Goal: Check status: Check status

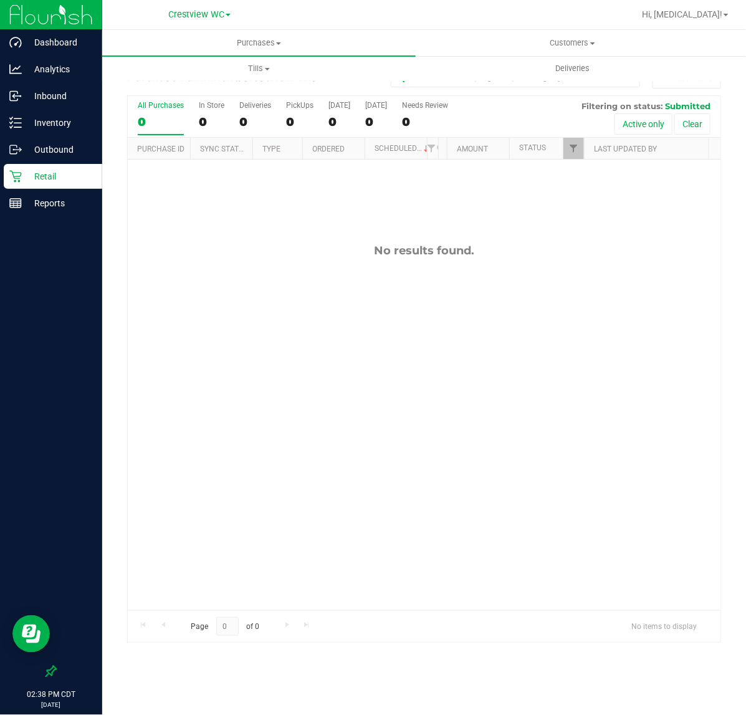
click at [63, 174] on p "Retail" at bounding box center [59, 176] width 75 height 15
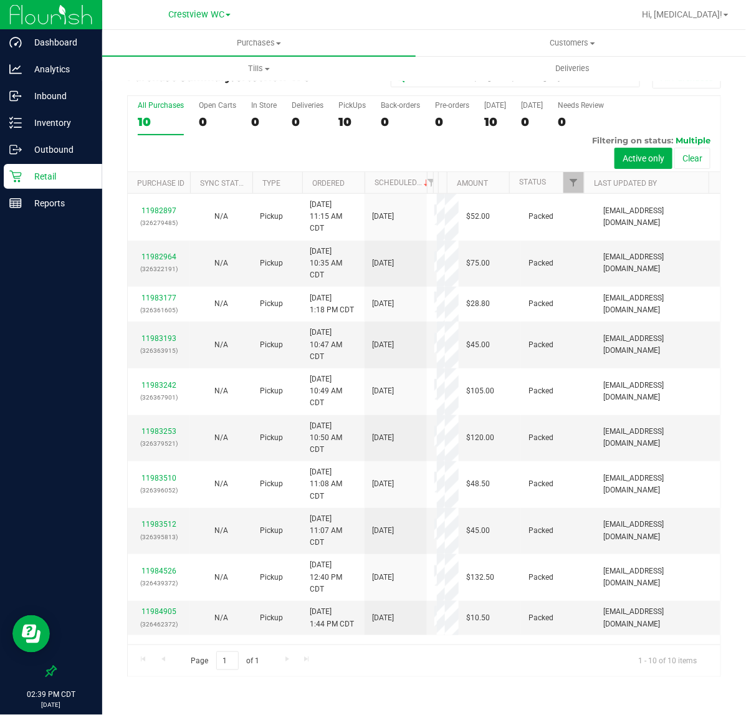
click at [350, 125] on div "10" at bounding box center [351, 122] width 27 height 14
click at [0, 0] on input "PickUps 10" at bounding box center [0, 0] width 0 height 0
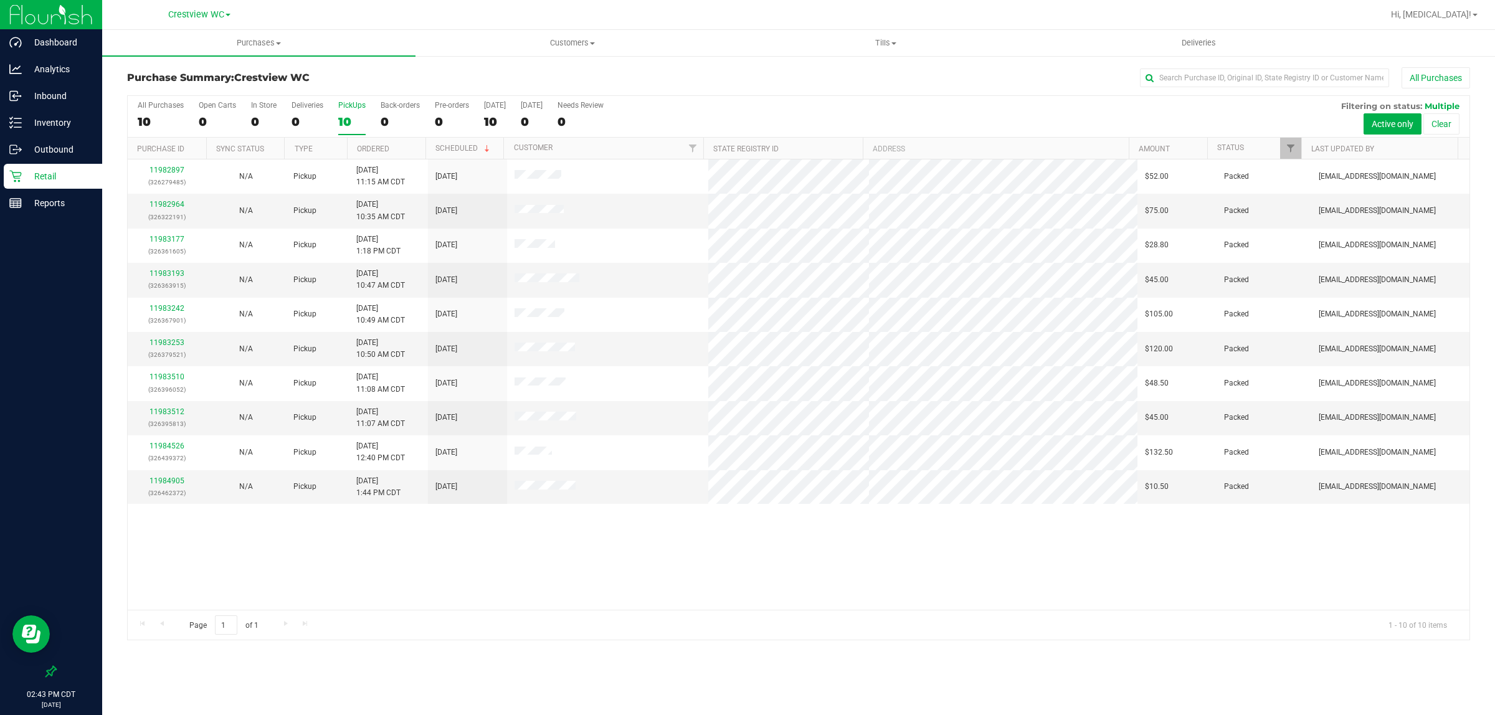
click at [354, 119] on div "10" at bounding box center [351, 122] width 27 height 14
click at [0, 0] on input "PickUps 10" at bounding box center [0, 0] width 0 height 0
click at [27, 214] on div "Reports" at bounding box center [53, 203] width 98 height 25
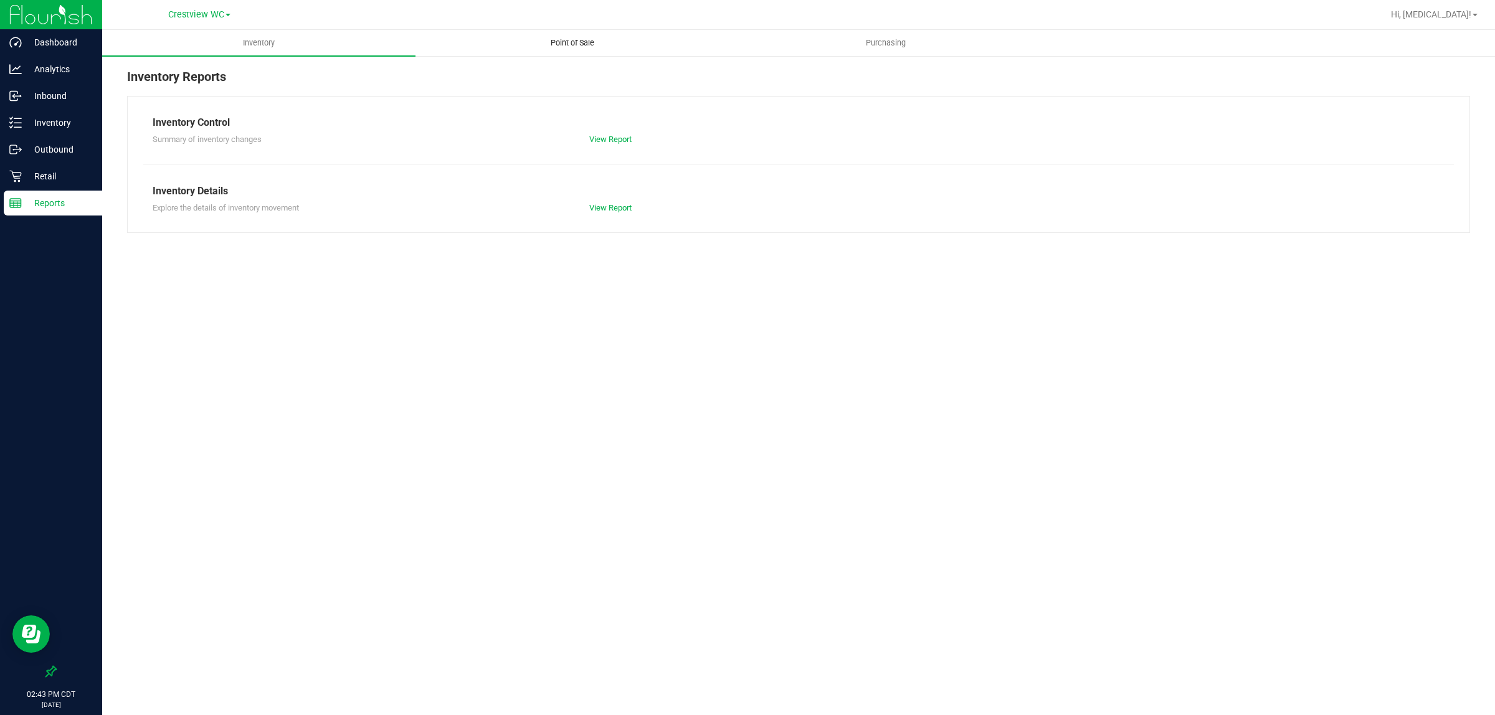
click at [578, 39] on span "Point of Sale" at bounding box center [572, 42] width 77 height 11
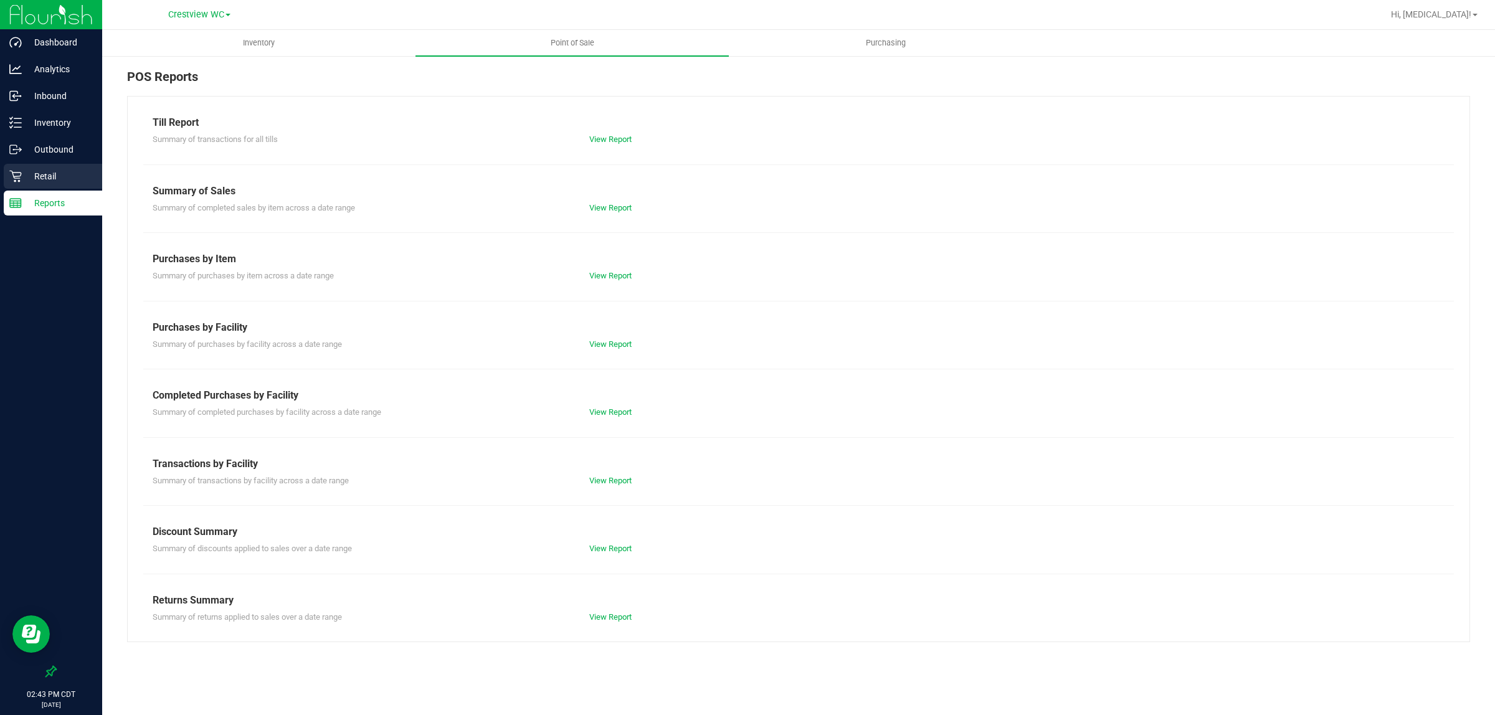
click at [49, 165] on div "Retail" at bounding box center [53, 176] width 98 height 25
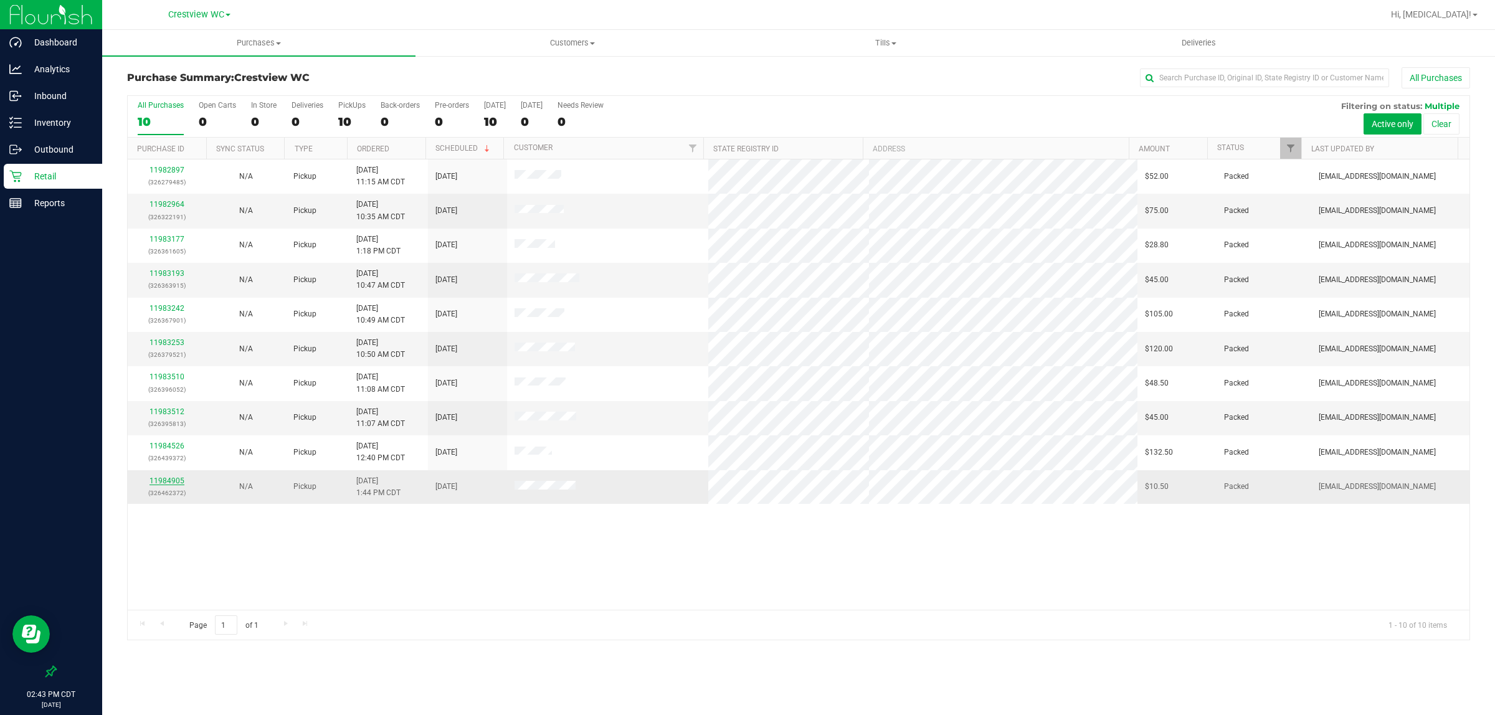
click at [166, 485] on link "11984905" at bounding box center [167, 481] width 35 height 9
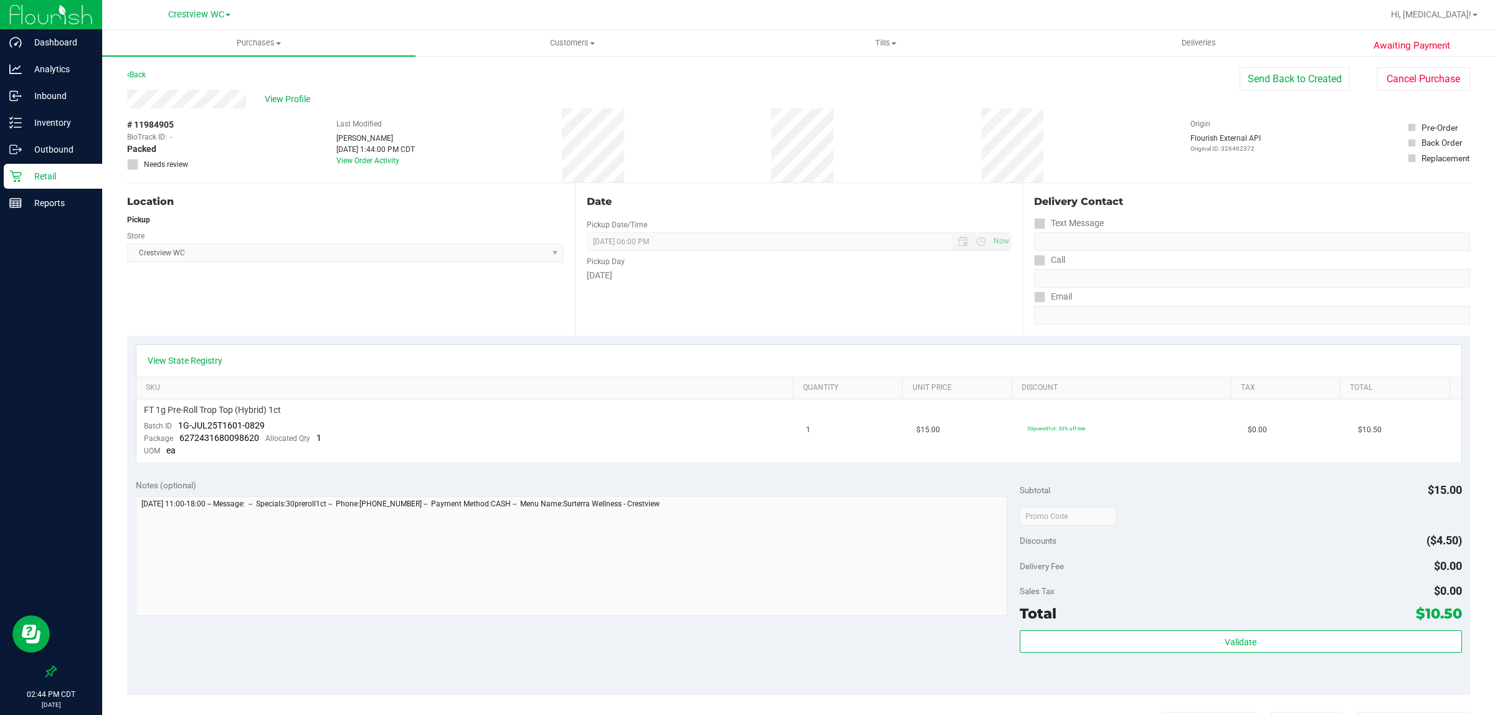
click at [48, 182] on p "Retail" at bounding box center [59, 176] width 75 height 15
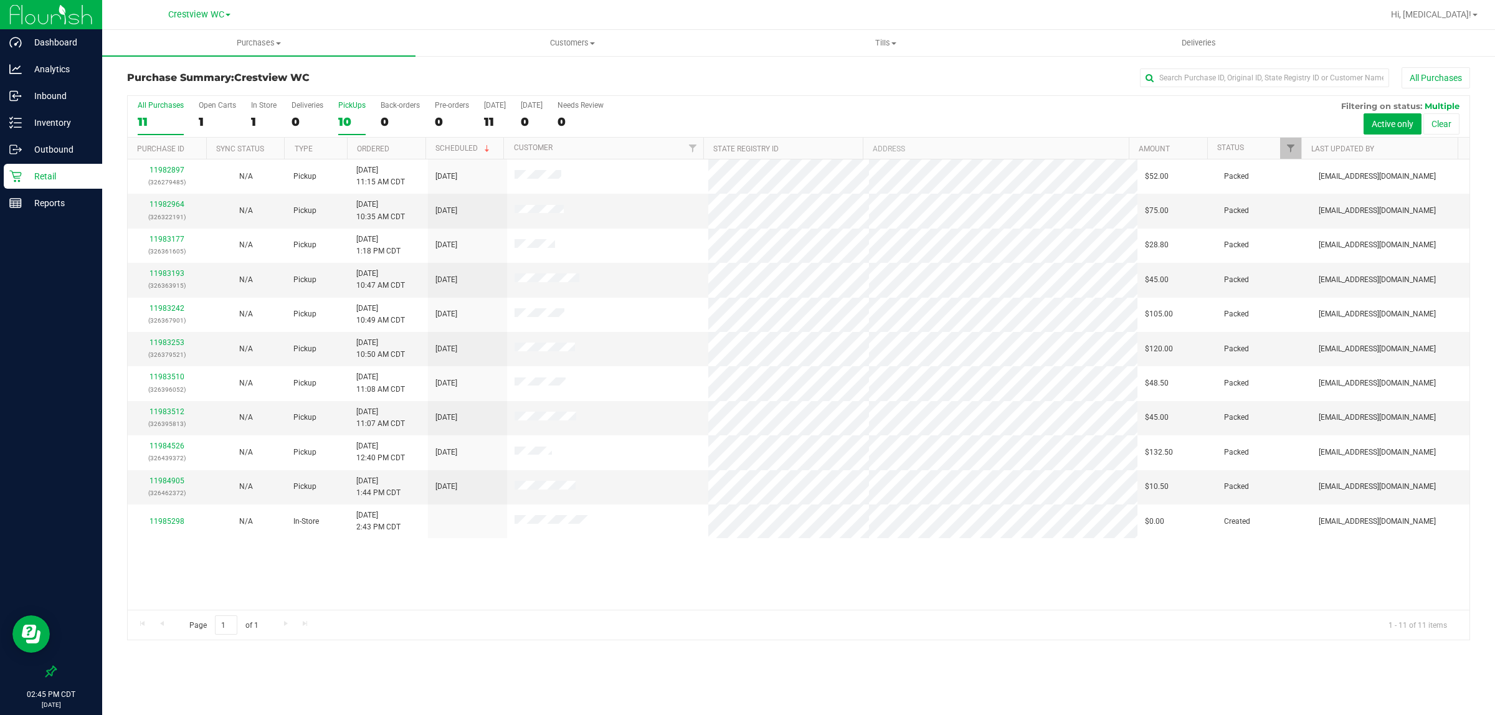
click at [343, 118] on div "10" at bounding box center [351, 122] width 27 height 14
click at [0, 0] on input "PickUps 10" at bounding box center [0, 0] width 0 height 0
click at [346, 566] on div "11982897 (326279485) N/A Pickup [DATE] 11:15 AM CDT 9/21/2025 $52.00 Packed [EM…" at bounding box center [799, 384] width 1342 height 450
click at [333, 561] on div "11982897 (326279485) N/A Pickup [DATE] 11:15 AM CDT 9/21/2025 $52.00 Packed [EM…" at bounding box center [799, 384] width 1342 height 450
click at [351, 120] on div "10" at bounding box center [351, 122] width 27 height 14
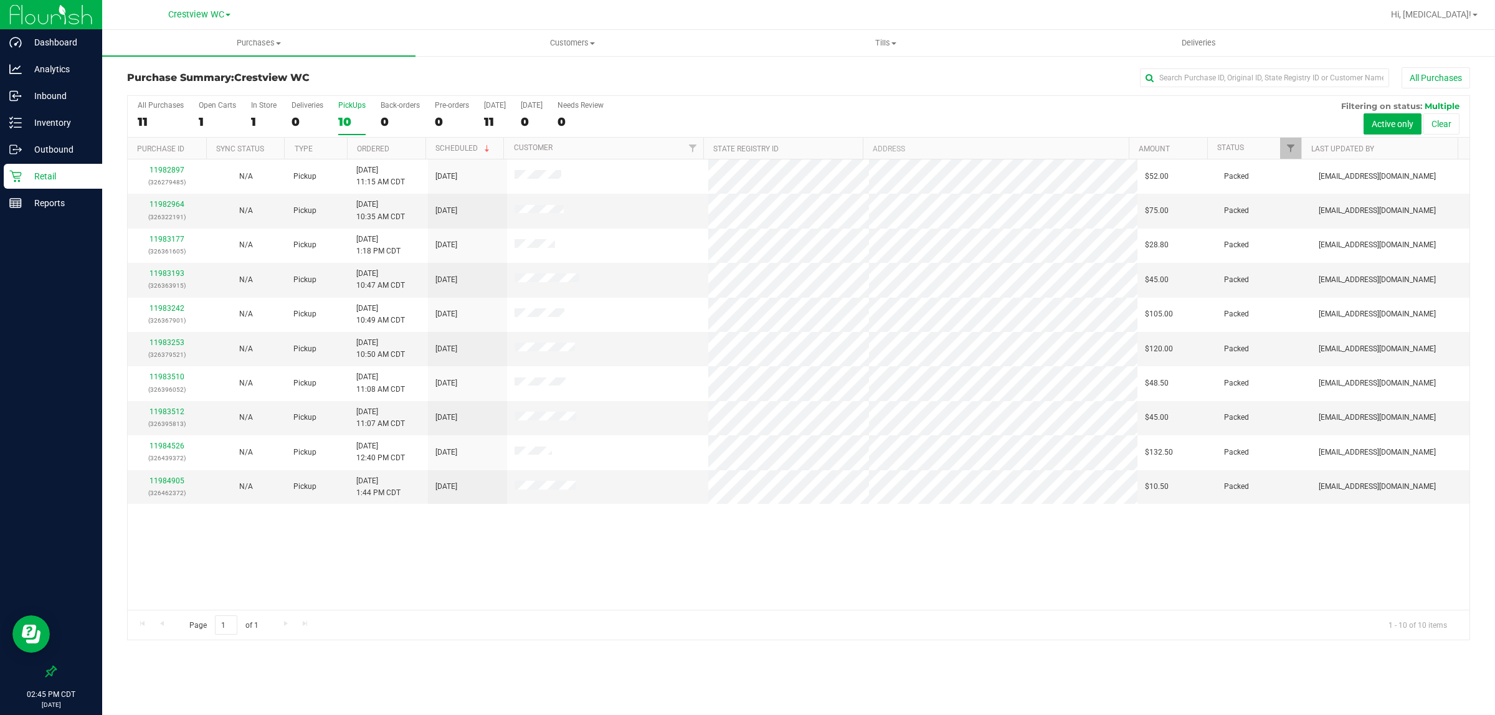
click at [0, 0] on input "PickUps 10" at bounding box center [0, 0] width 0 height 0
click at [615, 546] on div "11982897 (326279485) N/A Pickup [DATE] 11:15 AM CDT 9/21/2025 $52.00 Packed [EM…" at bounding box center [799, 384] width 1342 height 450
click at [349, 119] on div "10" at bounding box center [351, 122] width 27 height 14
click at [0, 0] on input "PickUps 10" at bounding box center [0, 0] width 0 height 0
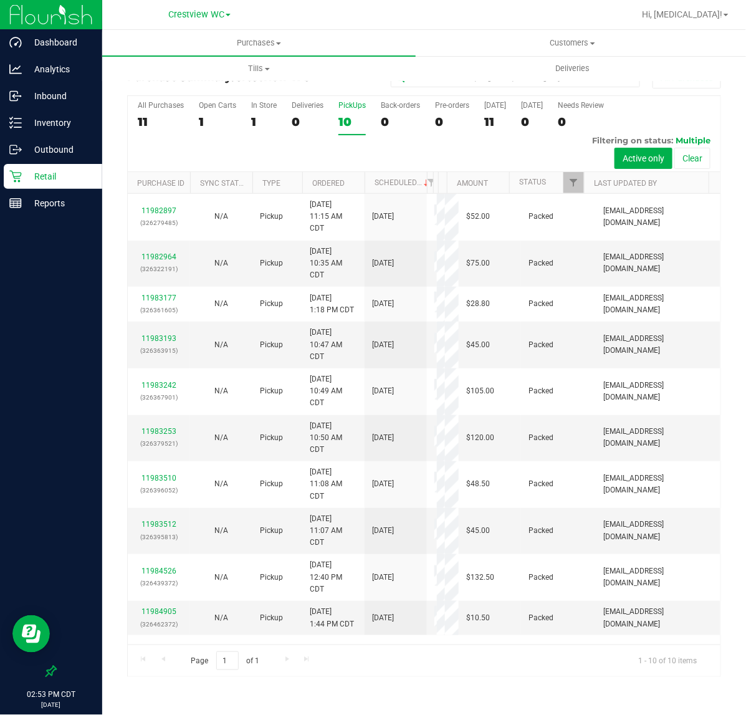
click at [67, 381] on div at bounding box center [51, 438] width 102 height 442
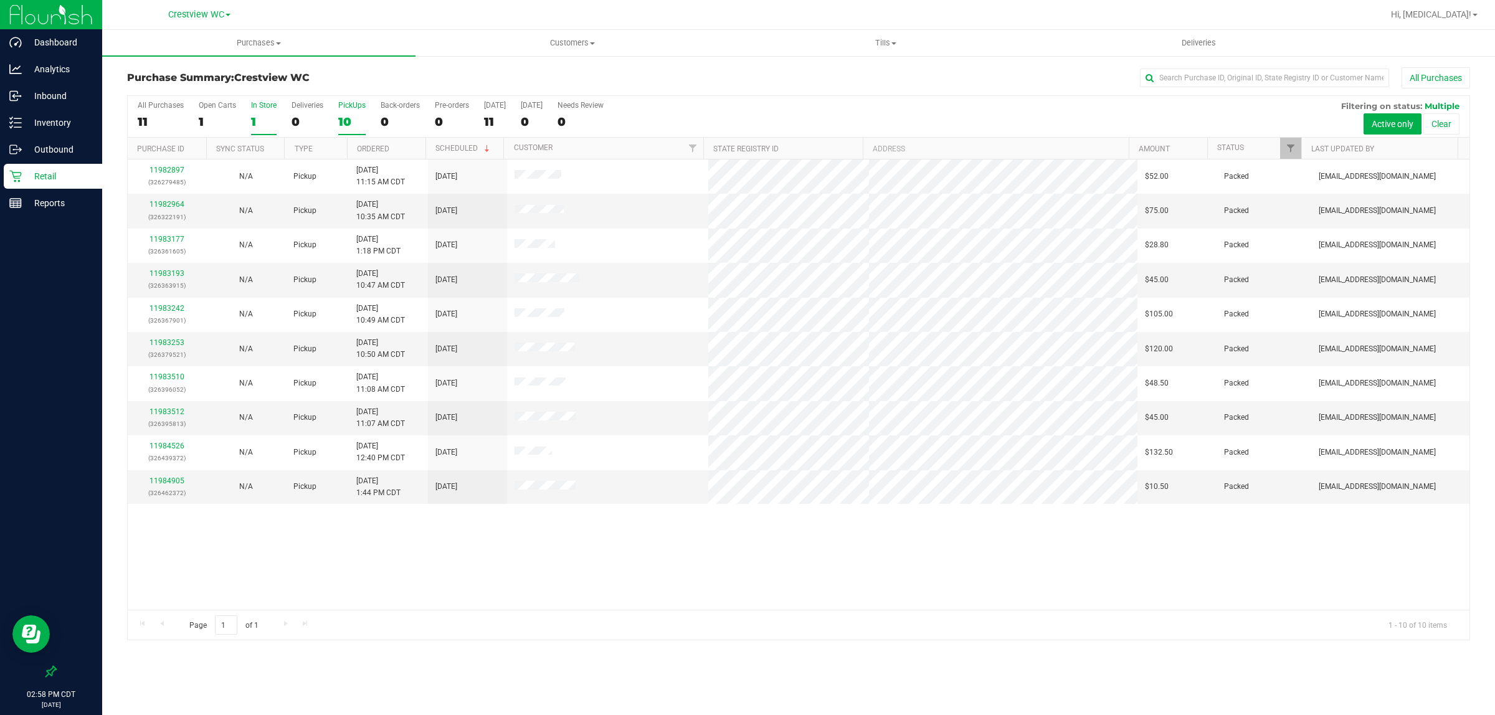
click at [266, 115] on div "1" at bounding box center [264, 122] width 26 height 14
click at [0, 0] on input "In Store 1" at bounding box center [0, 0] width 0 height 0
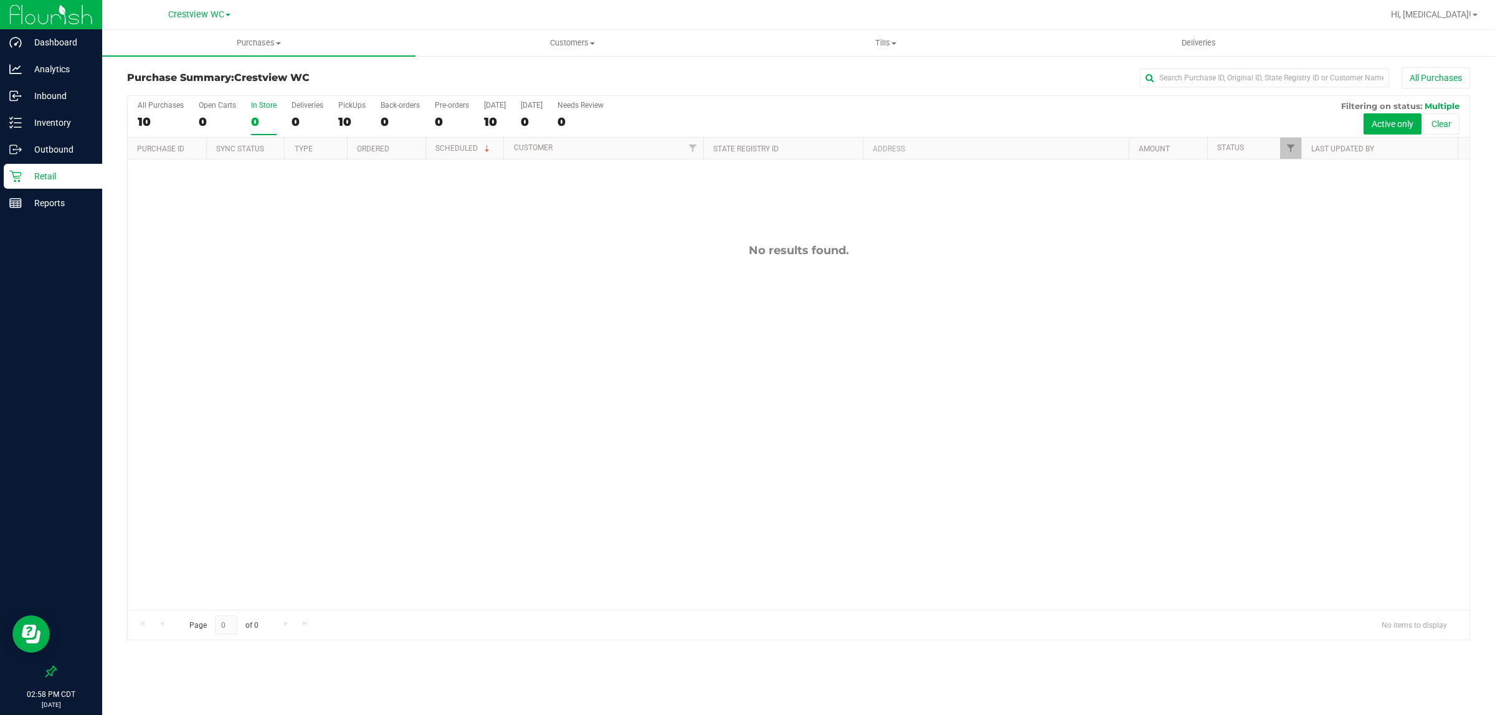
click at [349, 118] on div "10" at bounding box center [351, 122] width 27 height 14
click at [0, 0] on input "PickUps 10" at bounding box center [0, 0] width 0 height 0
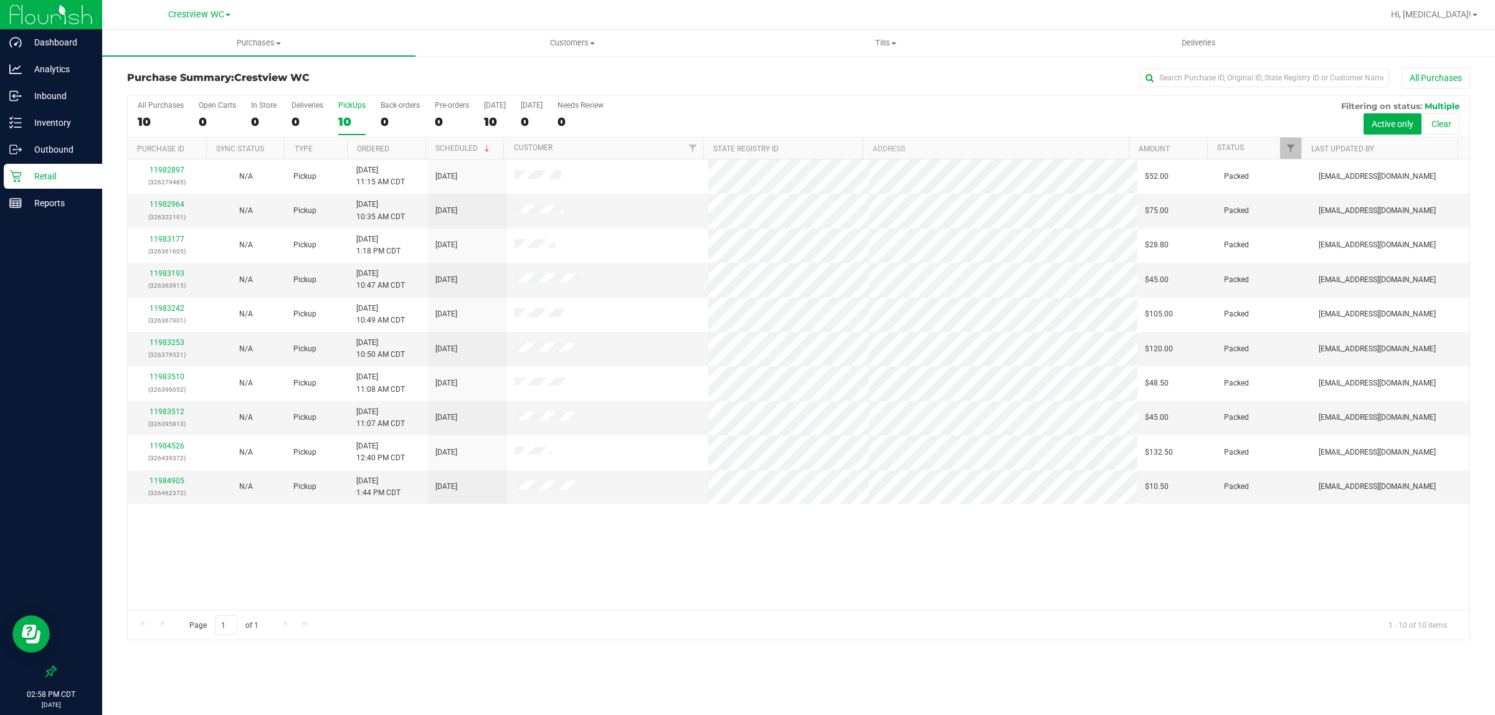
click at [745, 564] on div "11982897 (326279485) N/A Pickup [DATE] 11:15 AM CDT 9/21/2025 $52.00 Packed [EM…" at bounding box center [799, 384] width 1342 height 450
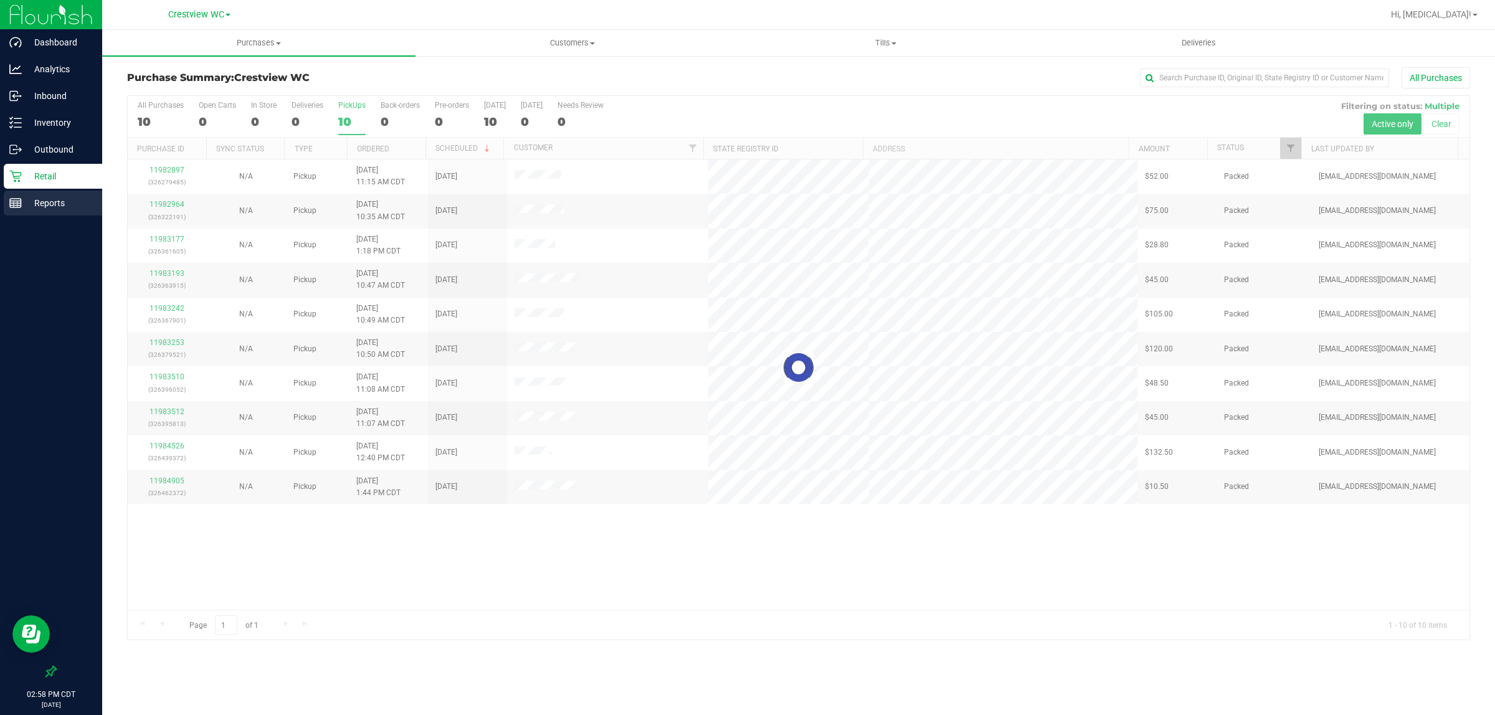
click at [44, 206] on p "Reports" at bounding box center [59, 203] width 75 height 15
click at [49, 215] on div "Reports" at bounding box center [53, 203] width 98 height 25
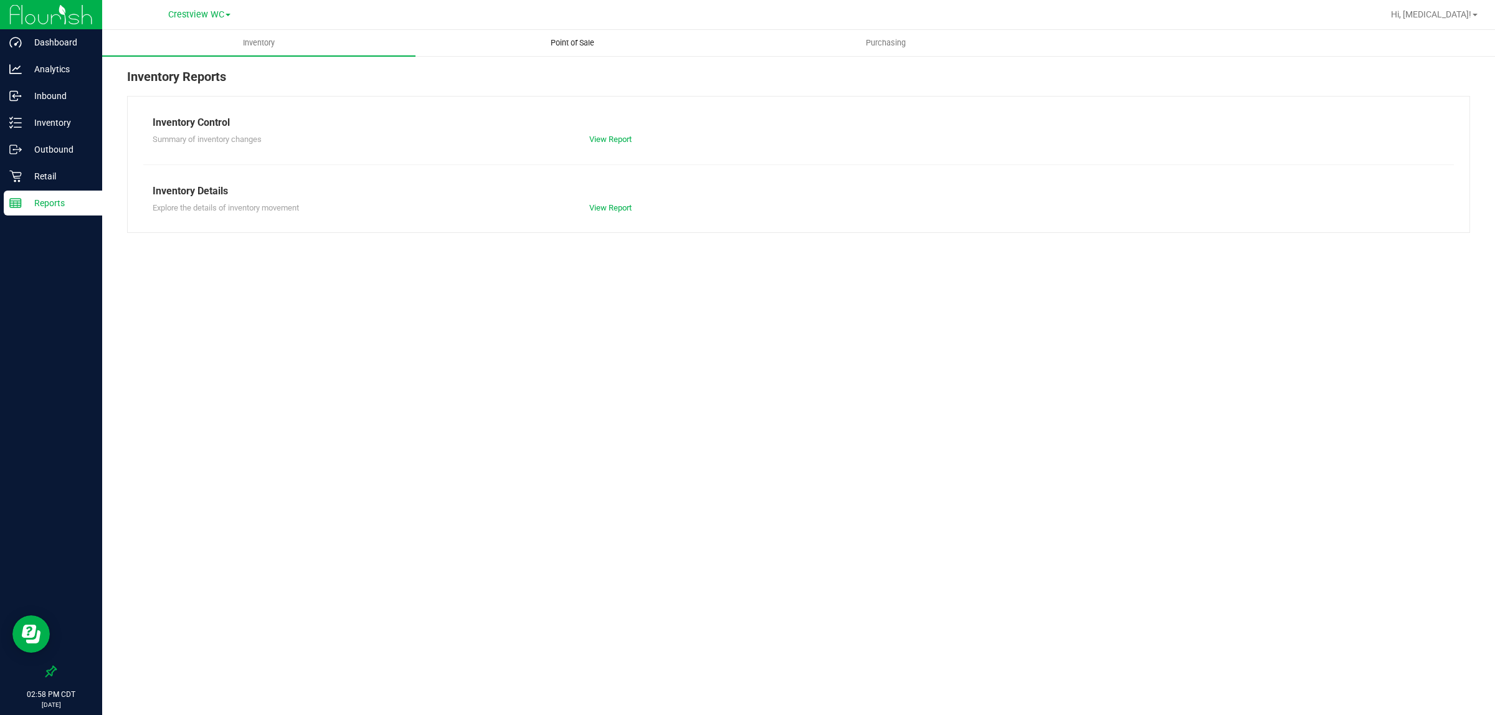
click at [571, 45] on span "Point of Sale" at bounding box center [572, 42] width 77 height 11
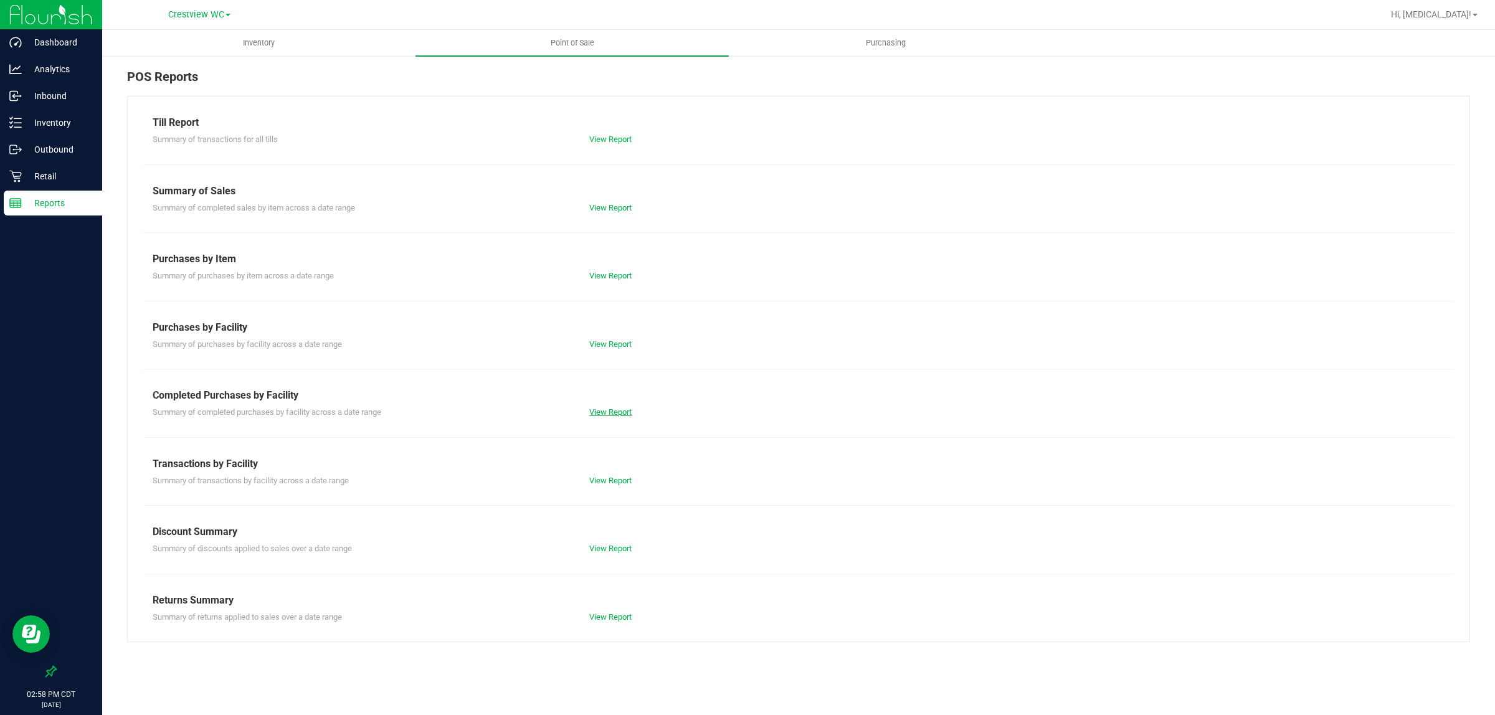
click at [621, 414] on link "View Report" at bounding box center [610, 411] width 42 height 9
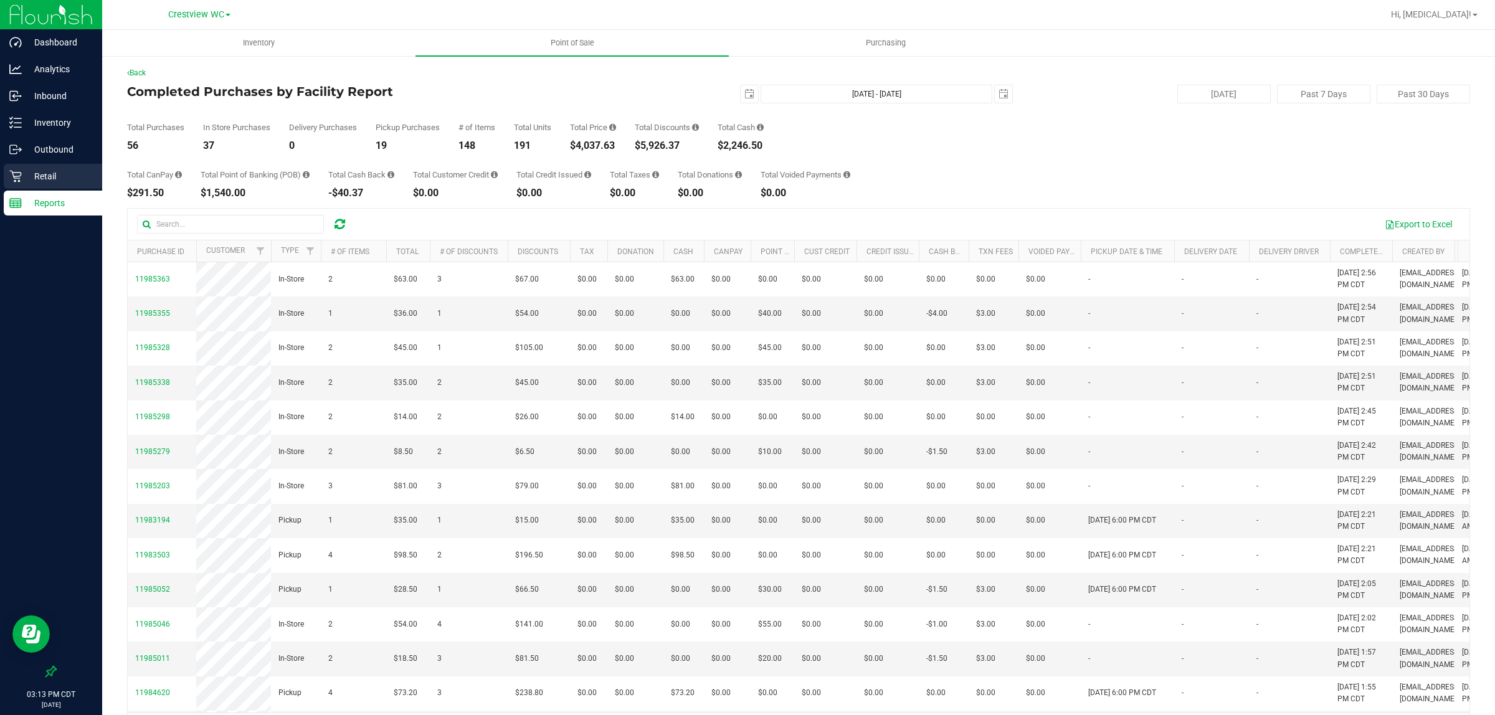
click at [60, 176] on p "Retail" at bounding box center [59, 176] width 75 height 15
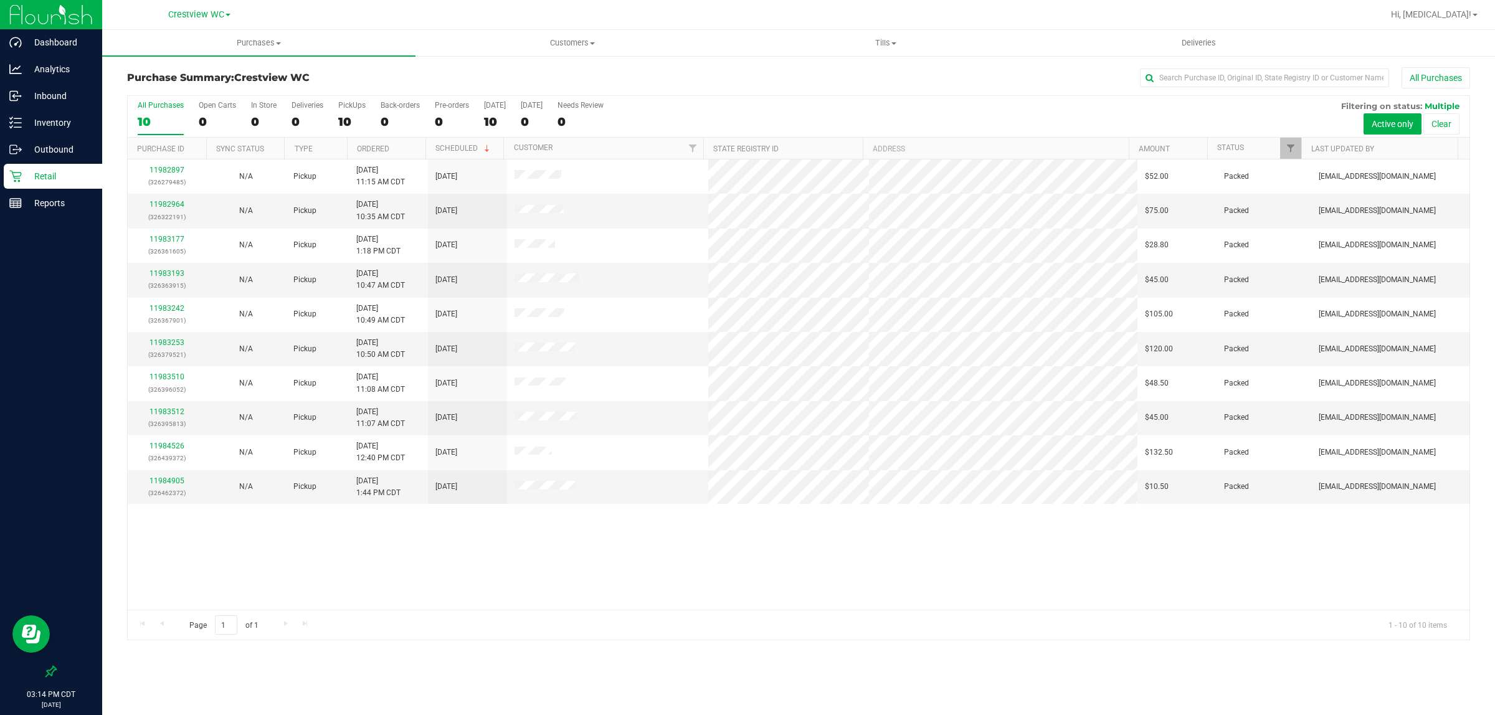
click at [662, 547] on div "11982897 (326279485) N/A Pickup [DATE] 11:15 AM CDT 9/21/2025 $52.00 Packed [EM…" at bounding box center [799, 384] width 1342 height 450
click at [699, 546] on div "11982897 (326279485) N/A Pickup [DATE] 11:15 AM CDT 9/21/2025 $52.00 Packed [EM…" at bounding box center [799, 384] width 1342 height 450
click at [745, 564] on div "11982897 (326279485) N/A Pickup [DATE] 11:15 AM CDT 9/21/2025 $52.00 Packed [EM…" at bounding box center [799, 384] width 1342 height 450
click at [82, 123] on p "Inventory" at bounding box center [59, 122] width 75 height 15
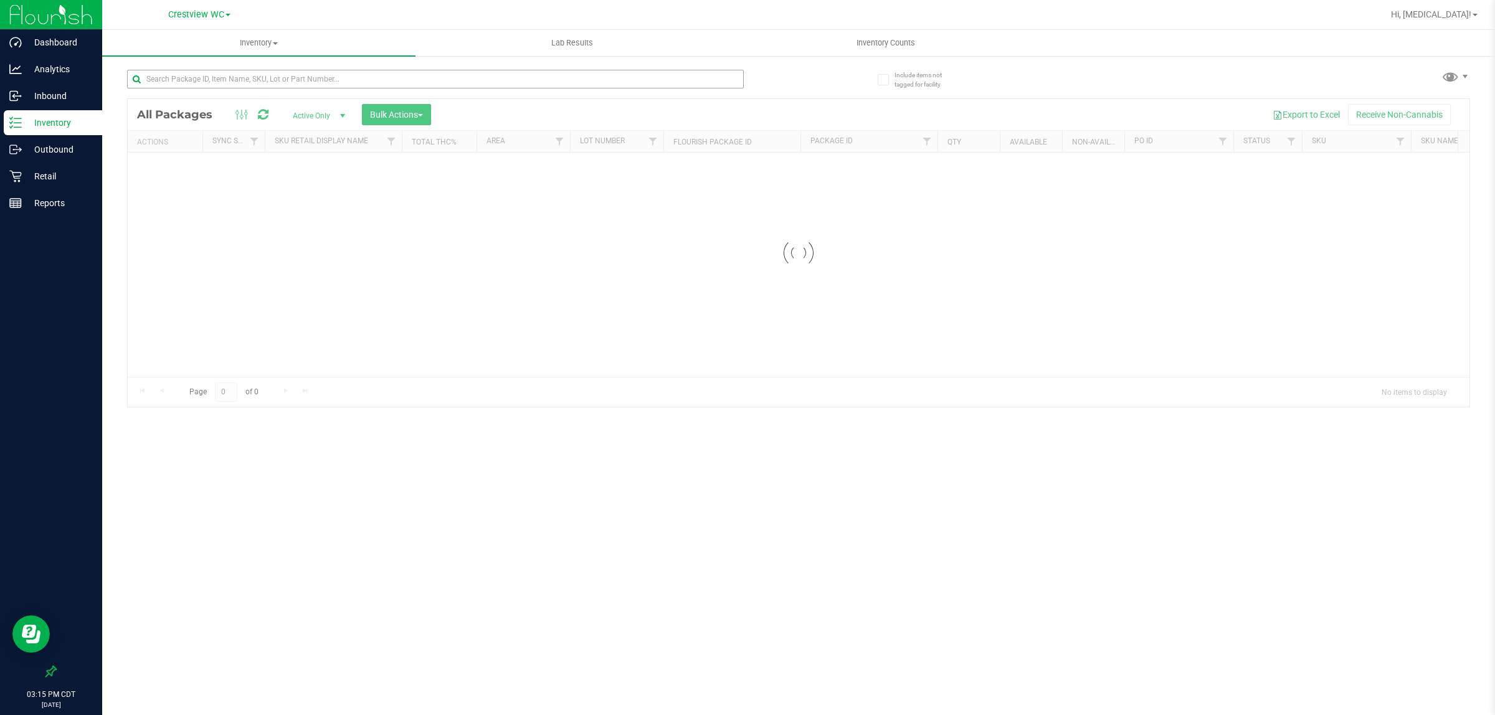
drag, startPoint x: 338, startPoint y: 67, endPoint x: 337, endPoint y: 74, distance: 6.3
click at [337, 67] on div at bounding box center [463, 79] width 672 height 40
click at [337, 74] on div "Inventory All packages All inventory Waste log Create inventory Lab Results Inv…" at bounding box center [798, 372] width 1393 height 685
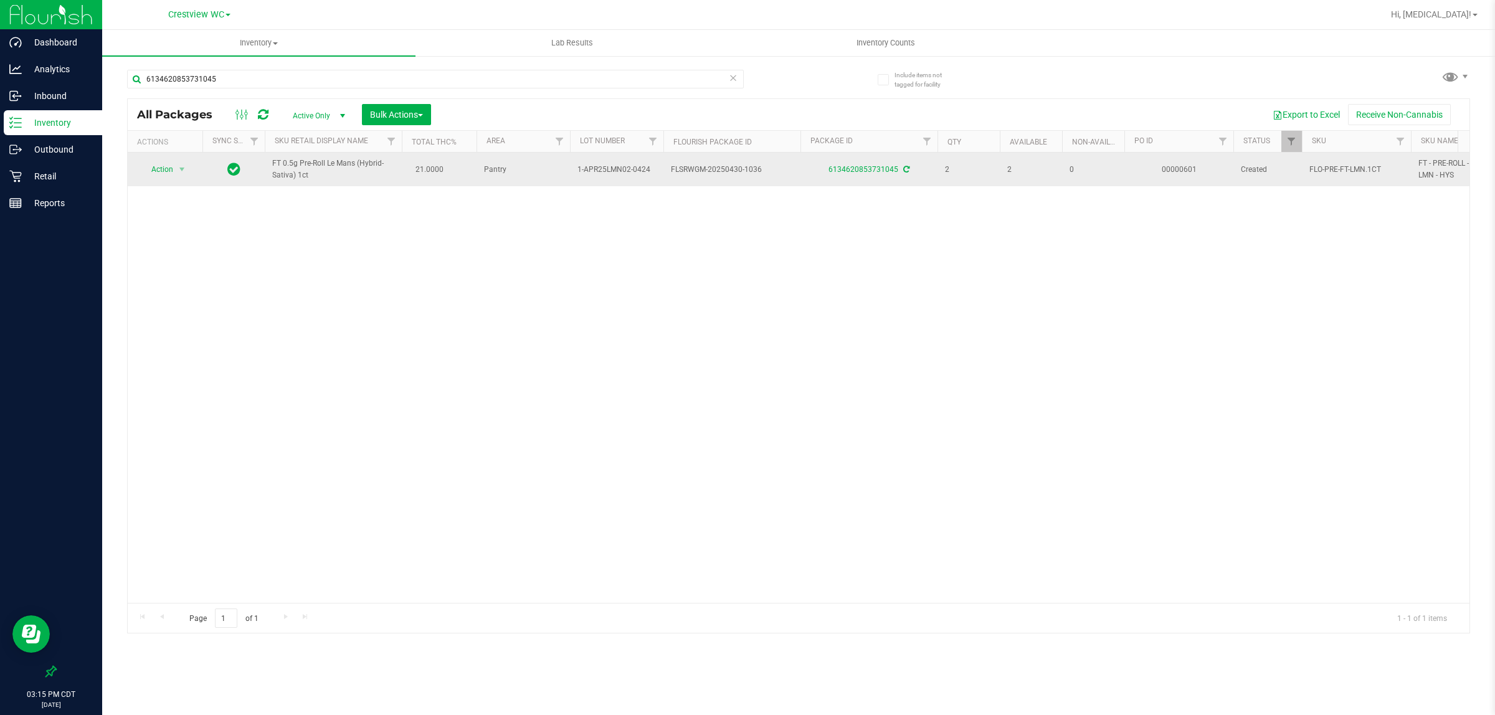
click at [290, 170] on span "FT 0.5g Pre-Roll Le Mans (Hybrid-Sativa) 1ct" at bounding box center [333, 170] width 122 height 24
copy td "FT 0.5g Pre-Roll Le Mans (Hybrid-Sativa) 1ct"
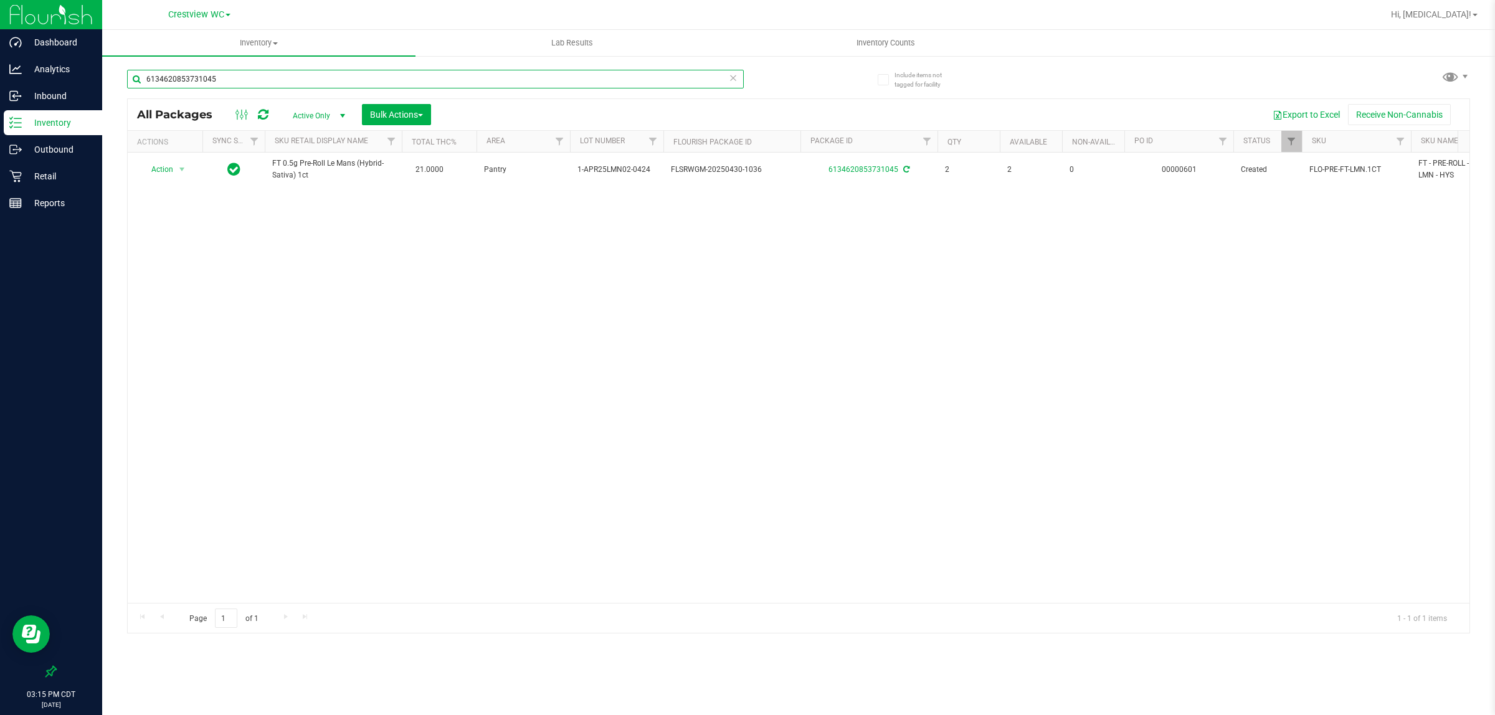
click at [313, 85] on input "6134620853731045" at bounding box center [435, 79] width 617 height 19
paste input "FT 0.5g Pre-Roll Le Mans (Hybrid-Sativa) 1ct"
type input "FT 0.5g Pre-Roll Le Mans (Hybrid-Sativa) 1ct"
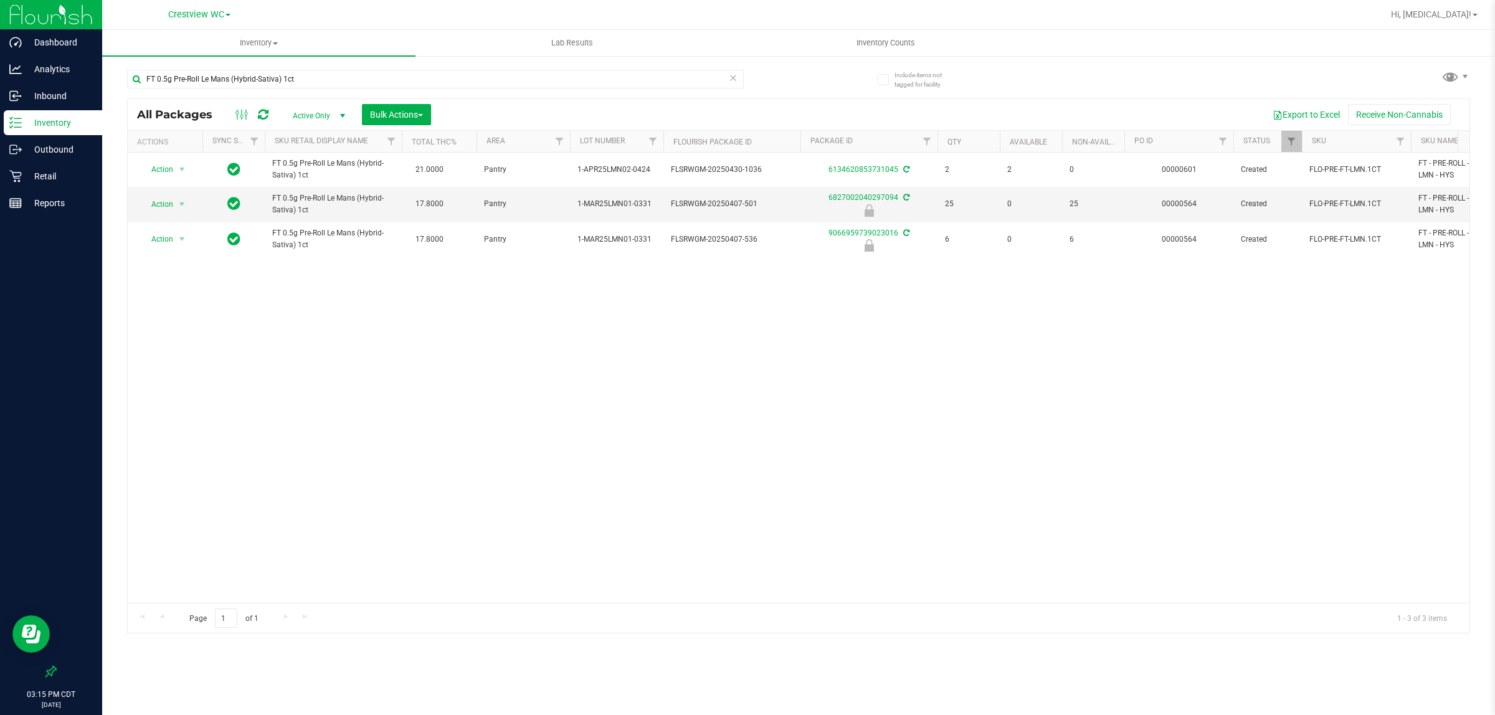
click at [431, 371] on div "Action Action Adjust qty Create package Edit attributes Global inventory Locate…" at bounding box center [799, 378] width 1342 height 450
click at [35, 172] on p "Retail" at bounding box center [59, 176] width 75 height 15
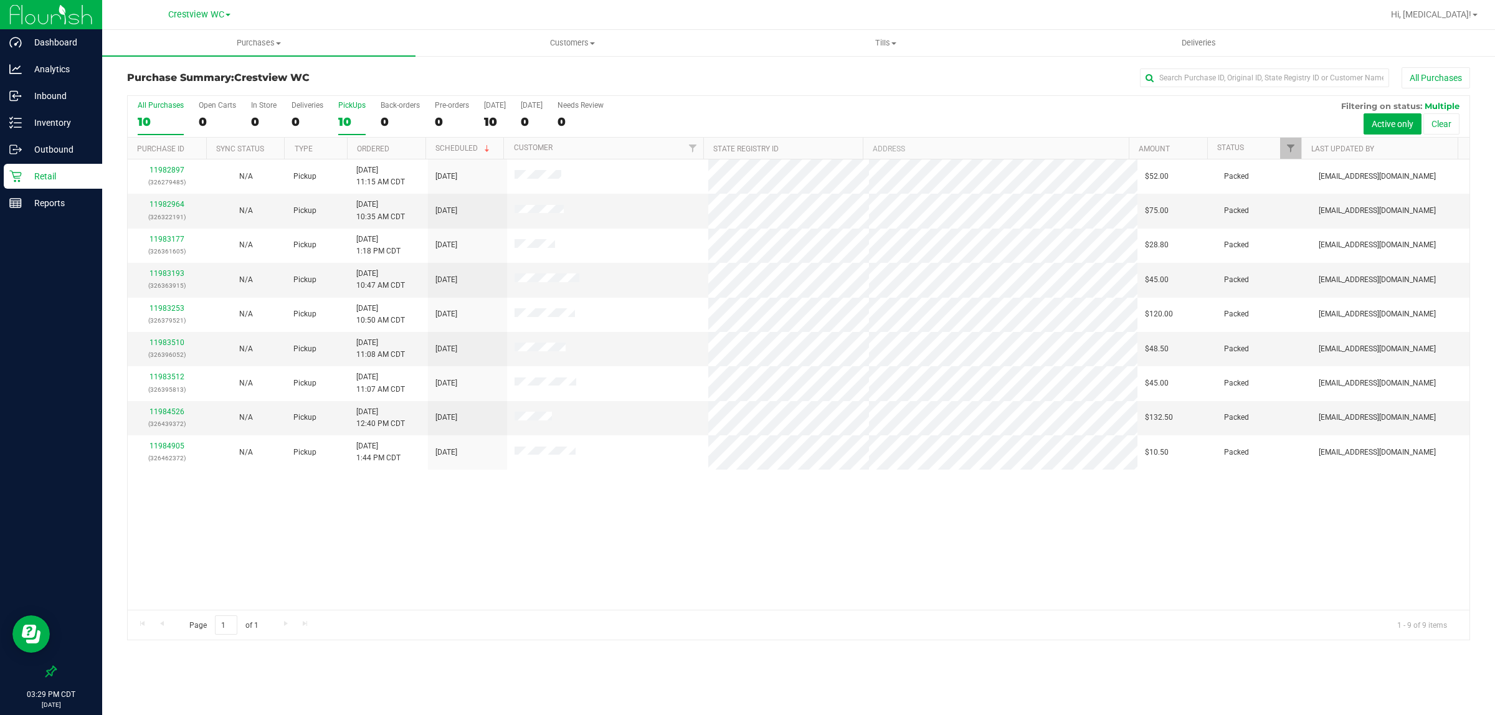
click at [348, 109] on div "PickUps" at bounding box center [351, 105] width 27 height 9
click at [0, 0] on input "PickUps 10" at bounding box center [0, 0] width 0 height 0
click at [525, 574] on div "11982897 (326279485) N/A Pickup [DATE] 11:15 AM CDT 9/21/2025 $52.00 Packed [EM…" at bounding box center [799, 384] width 1342 height 450
click at [349, 108] on div "PickUps" at bounding box center [351, 105] width 27 height 9
click at [0, 0] on input "PickUps 9" at bounding box center [0, 0] width 0 height 0
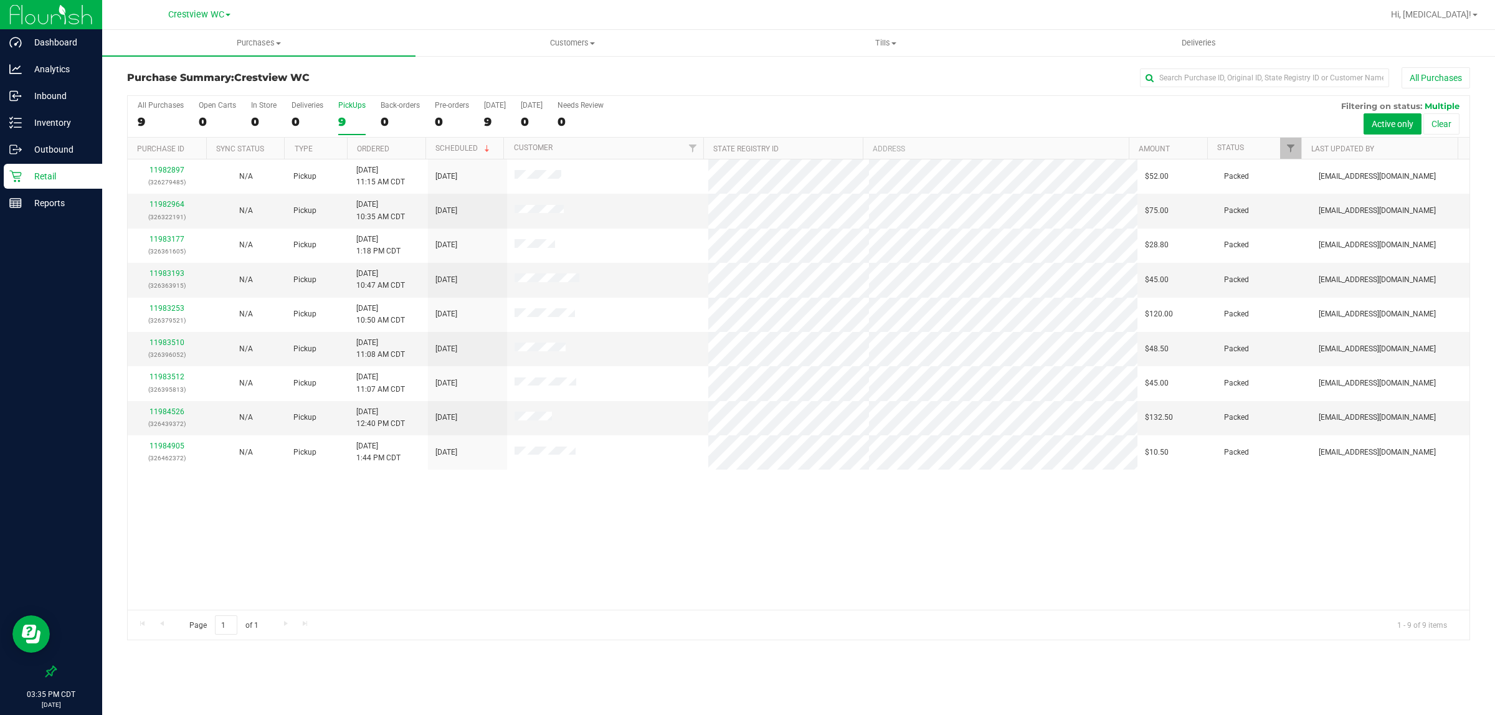
click at [345, 120] on div "9" at bounding box center [351, 122] width 27 height 14
click at [0, 0] on input "PickUps 9" at bounding box center [0, 0] width 0 height 0
